Goal: Transaction & Acquisition: Purchase product/service

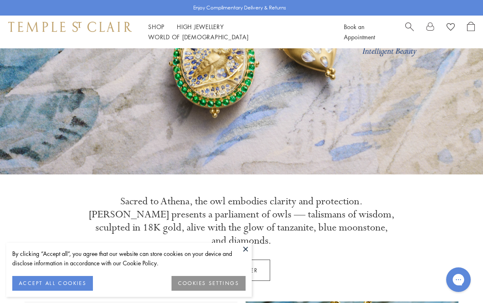
scroll to position [176, 0]
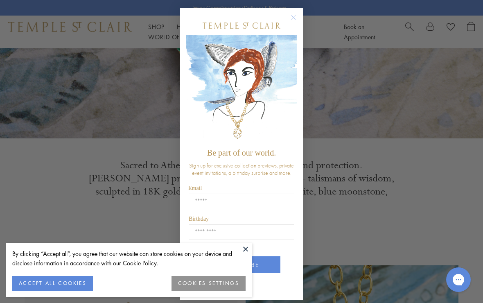
click at [60, 291] on button "ACCEPT ALL COOKIES" at bounding box center [52, 283] width 81 height 15
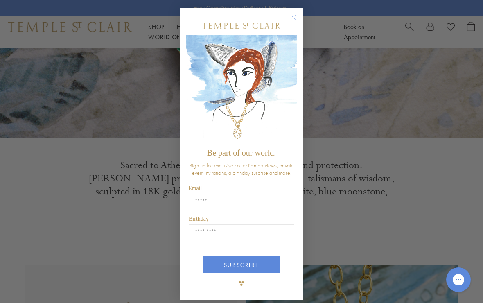
click at [294, 23] on circle "Close dialog" at bounding box center [294, 18] width 10 height 10
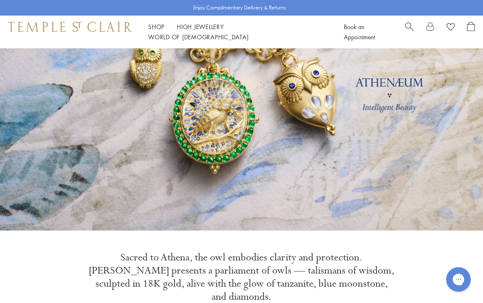
scroll to position [84, 0]
click at [203, 31] on link "High Jewellery High Jewellery" at bounding box center [200, 27] width 47 height 8
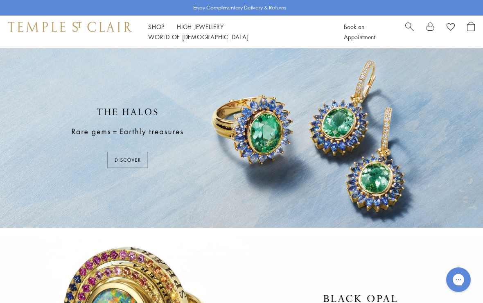
click at [408, 30] on span "Search" at bounding box center [409, 26] width 9 height 9
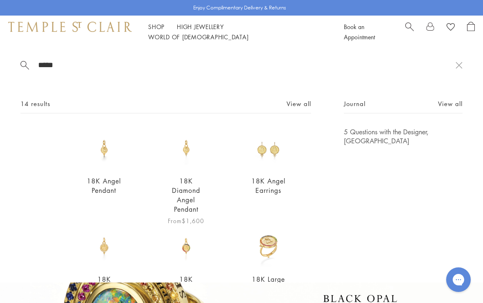
type input "*****"
click at [187, 194] on link "18K Diamond Angel Pendant" at bounding box center [186, 194] width 28 height 37
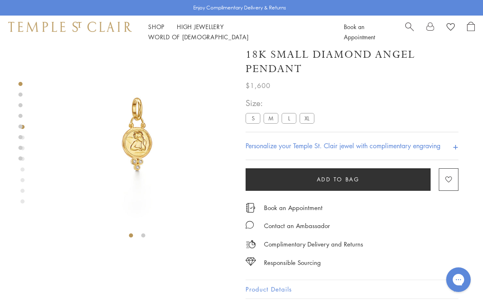
scroll to position [5, 0]
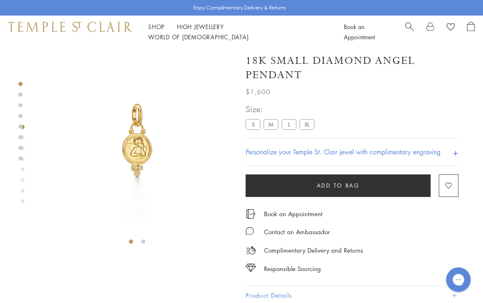
click at [271, 120] on label "M" at bounding box center [271, 125] width 15 height 10
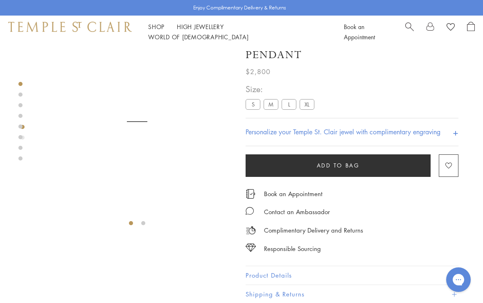
scroll to position [50, 0]
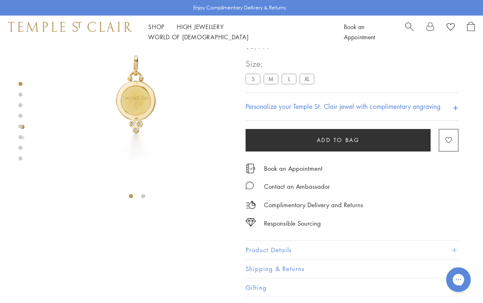
click at [288, 82] on label "L" at bounding box center [289, 79] width 15 height 10
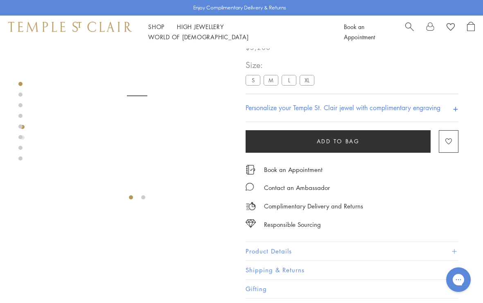
scroll to position [48, 0]
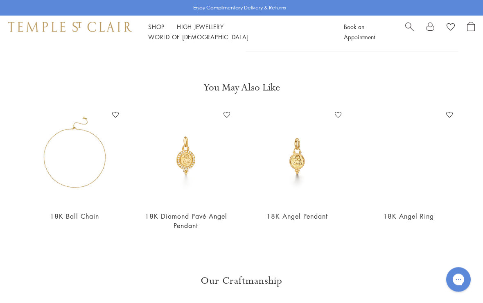
scroll to position [292, 0]
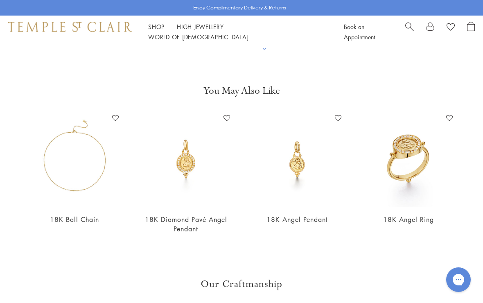
click at [217, 31] on link "High Jewellery High Jewellery" at bounding box center [200, 27] width 47 height 8
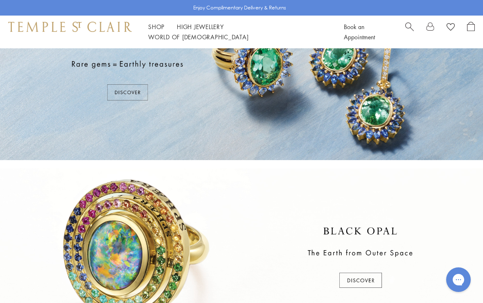
scroll to position [65, 0]
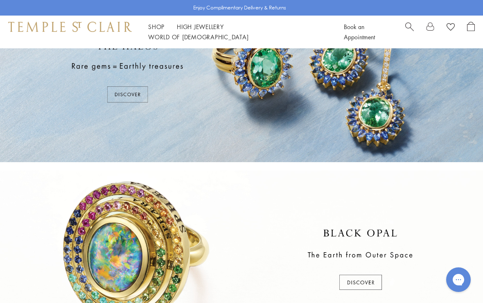
click at [154, 31] on link "Shop Shop" at bounding box center [156, 27] width 16 height 8
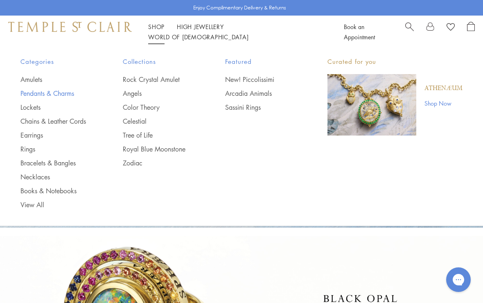
click at [58, 94] on link "Pendants & Charms" at bounding box center [55, 93] width 70 height 9
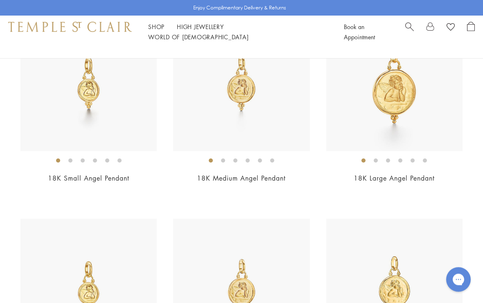
scroll to position [961, 0]
click at [272, 174] on link "18K Medium Angel Pendant" at bounding box center [241, 178] width 89 height 9
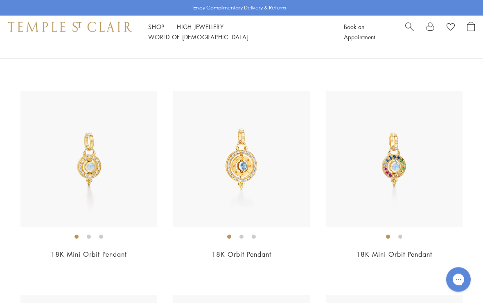
scroll to position [3148, 0]
click at [248, 166] on img at bounding box center [241, 158] width 136 height 136
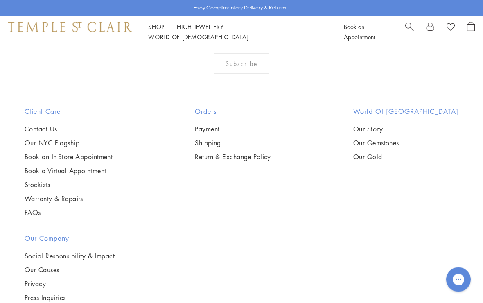
scroll to position [4810, 0]
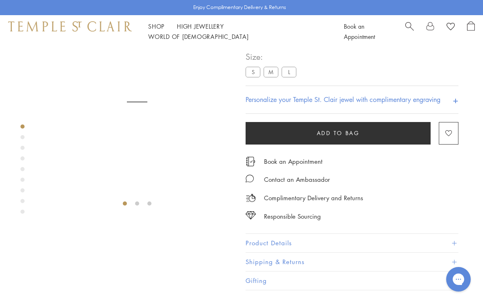
scroll to position [48, 0]
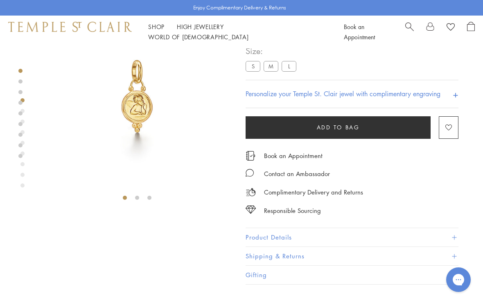
click at [268, 65] on label "M" at bounding box center [271, 66] width 15 height 10
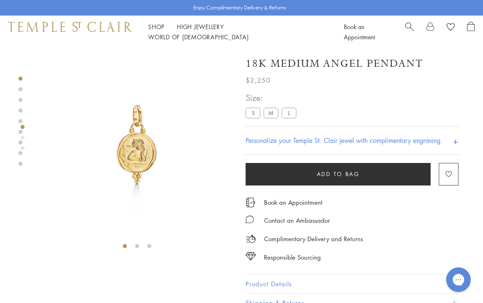
scroll to position [48, 0]
